Goal: Task Accomplishment & Management: Complete application form

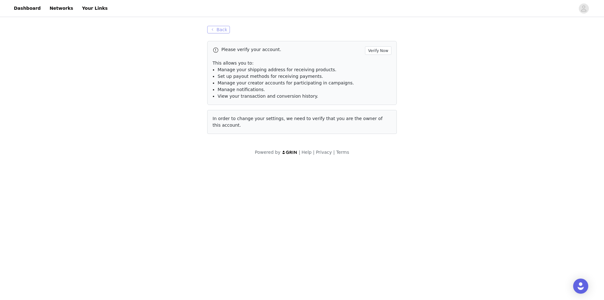
click at [216, 29] on button "Back" at bounding box center [218, 30] width 23 height 8
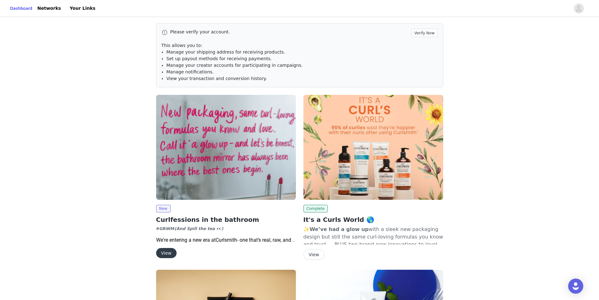
click at [209, 159] on img at bounding box center [226, 147] width 140 height 105
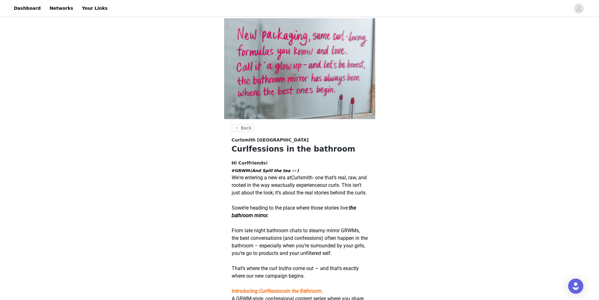
scroll to position [226, 0]
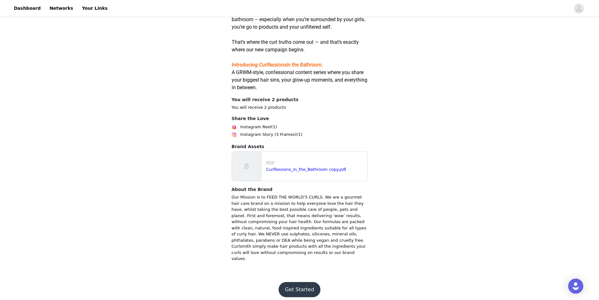
click at [312, 282] on button "Get Started" at bounding box center [300, 289] width 42 height 15
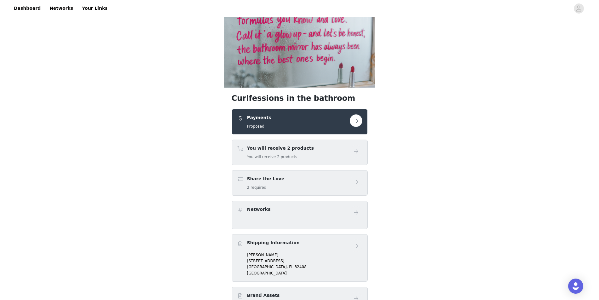
scroll to position [126, 0]
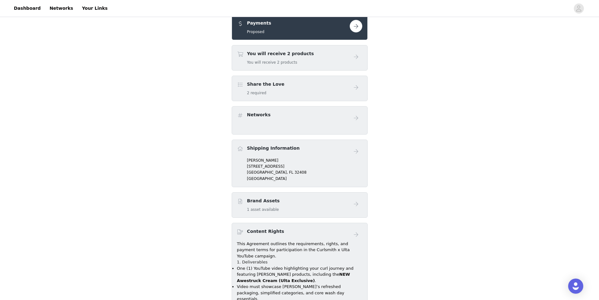
click at [342, 54] on div "You will receive 2 products You will receive 2 products" at bounding box center [293, 57] width 113 height 15
click at [355, 29] on button "button" at bounding box center [356, 26] width 13 height 13
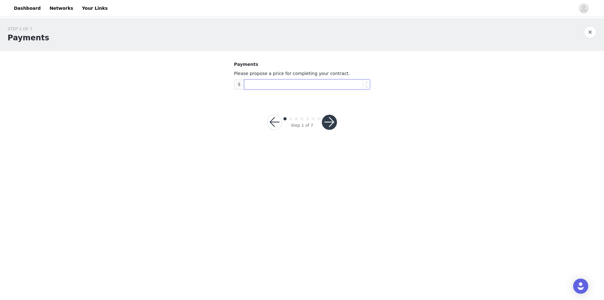
click at [260, 83] on input at bounding box center [306, 84] width 125 height 9
type input "20,000"
click at [335, 120] on button "button" at bounding box center [329, 122] width 15 height 15
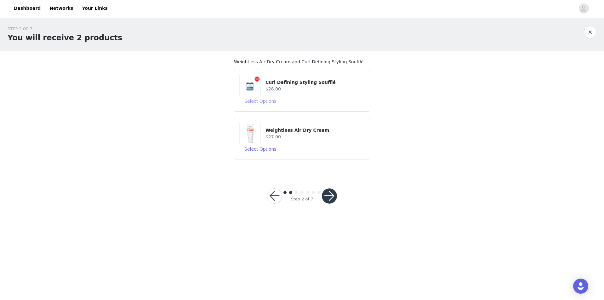
click at [271, 102] on button "Select Options" at bounding box center [260, 101] width 42 height 10
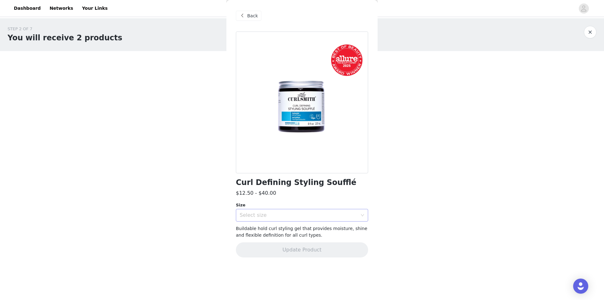
click at [272, 216] on div "Select size" at bounding box center [299, 215] width 118 height 6
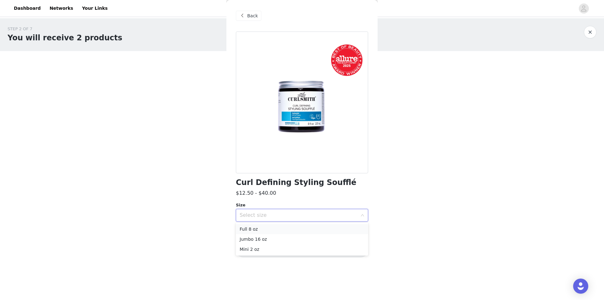
click at [257, 229] on li "Full 8 oz" at bounding box center [302, 229] width 132 height 10
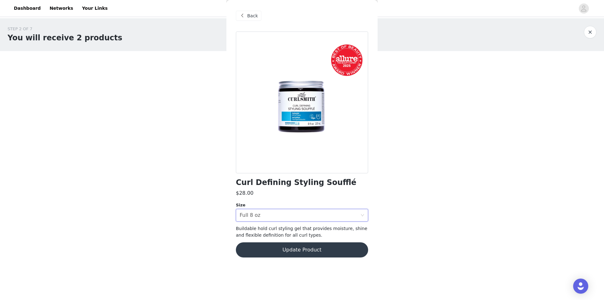
click at [298, 253] on button "Update Product" at bounding box center [302, 249] width 132 height 15
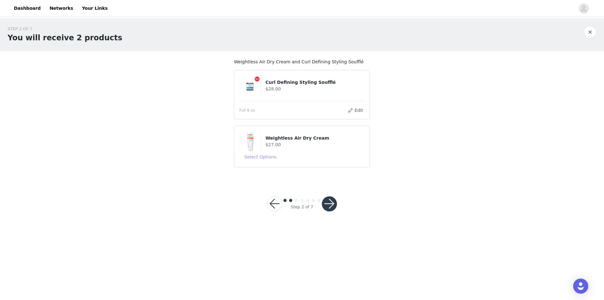
click at [258, 159] on button "Select Options" at bounding box center [260, 157] width 42 height 10
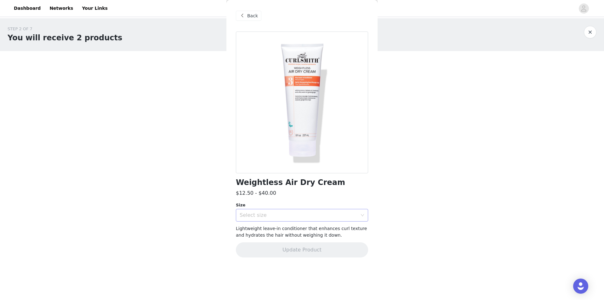
click at [268, 212] on div "Select size" at bounding box center [299, 215] width 118 height 6
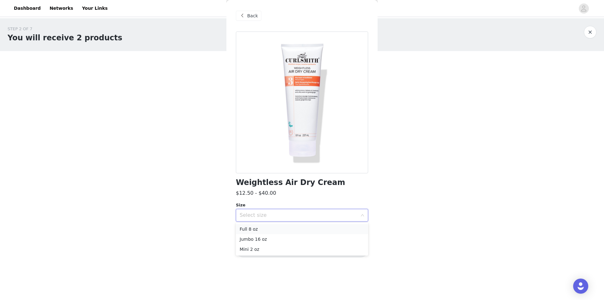
click at [256, 227] on li "Full 8 oz" at bounding box center [302, 229] width 132 height 10
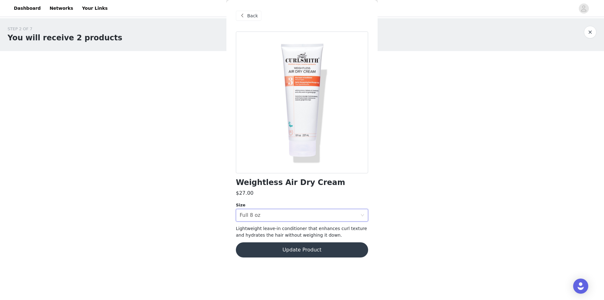
click at [333, 250] on button "Update Product" at bounding box center [302, 249] width 132 height 15
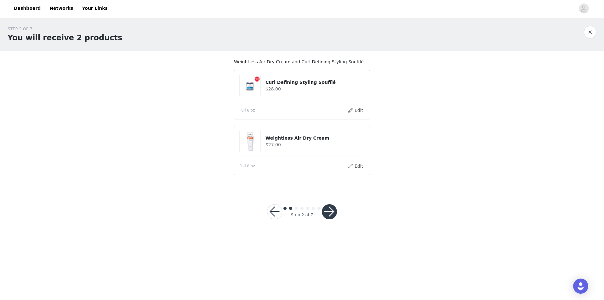
click at [329, 211] on button "button" at bounding box center [329, 211] width 15 height 15
